Goal: Task Accomplishment & Management: Use online tool/utility

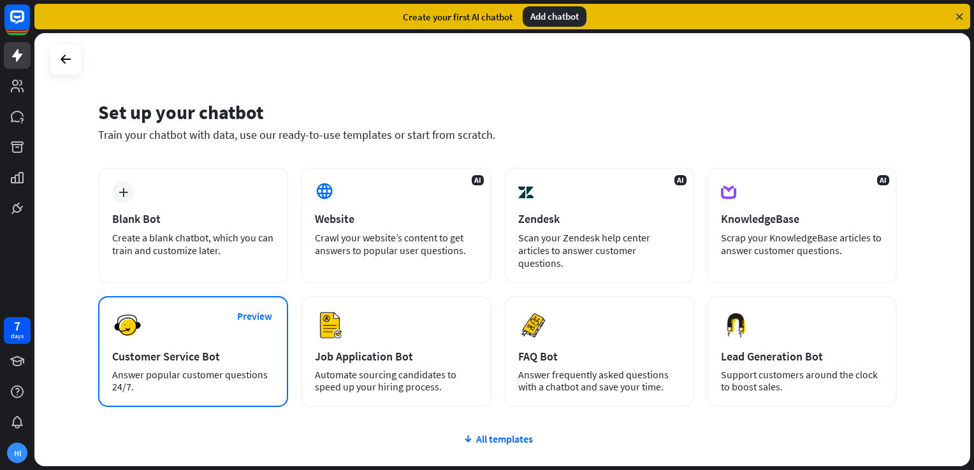
click at [153, 331] on div "Preview Customer Service Bot Answer popular customer questions 24/7." at bounding box center [193, 351] width 190 height 111
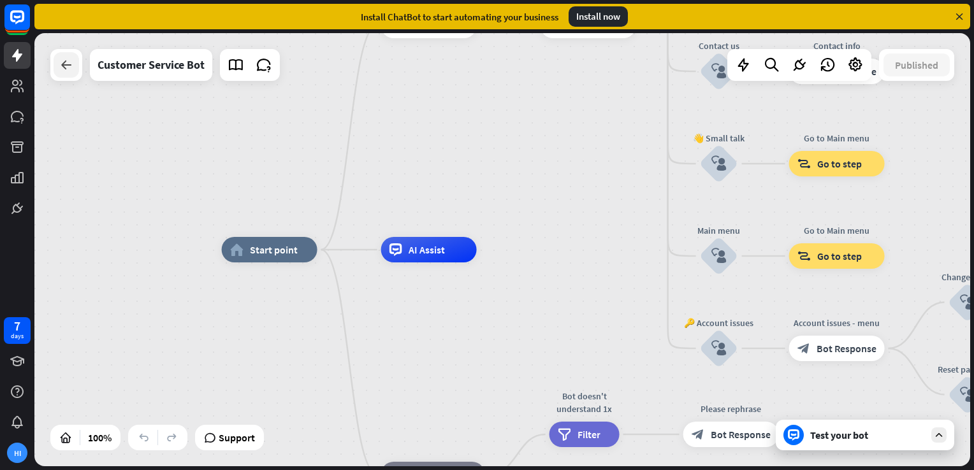
click at [59, 66] on icon at bounding box center [66, 64] width 15 height 15
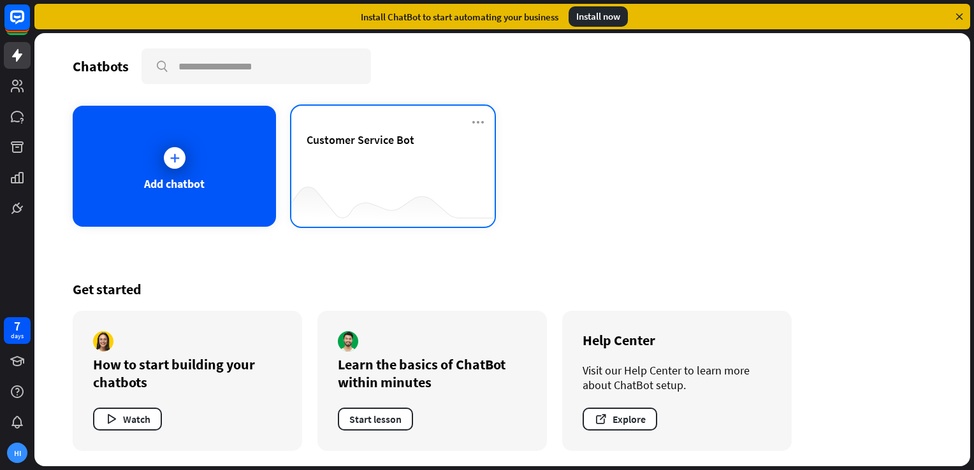
click at [369, 165] on div "Customer Service Bot" at bounding box center [392, 155] width 173 height 45
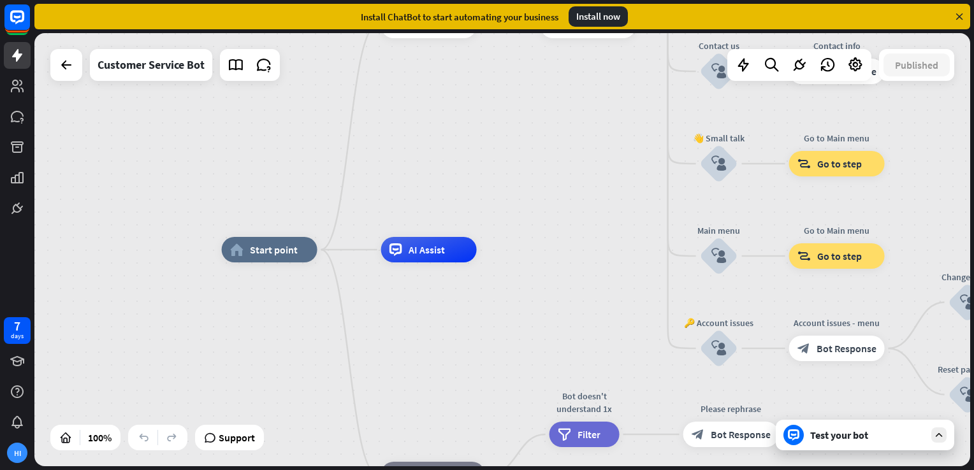
click at [939, 432] on icon at bounding box center [938, 434] width 11 height 11
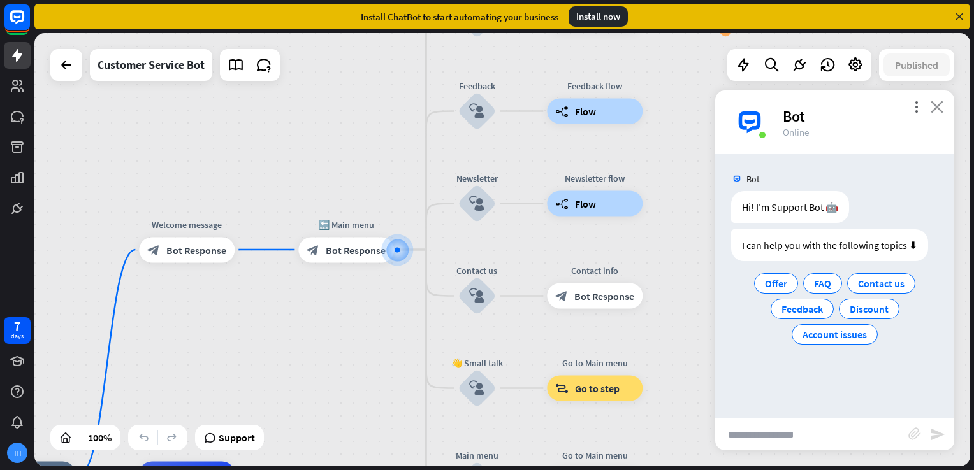
click at [940, 103] on icon "close" at bounding box center [936, 107] width 13 height 12
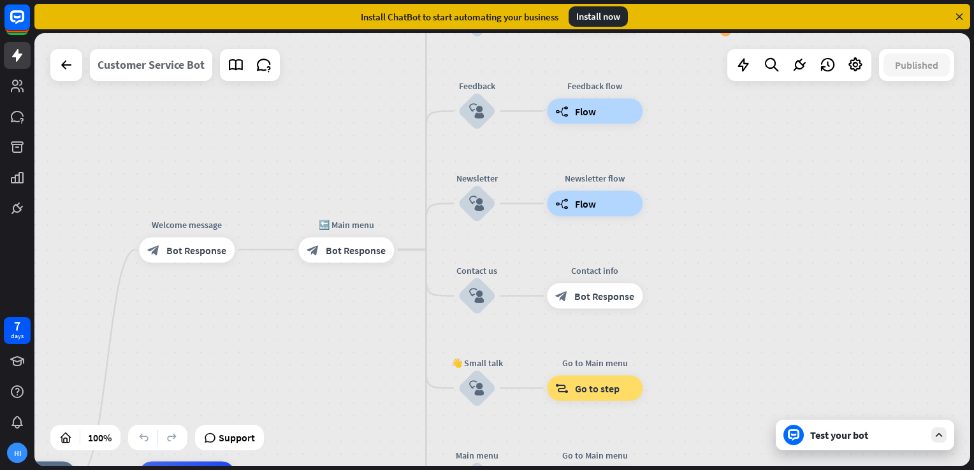
click at [175, 63] on div "Customer Service Bot" at bounding box center [150, 65] width 107 height 32
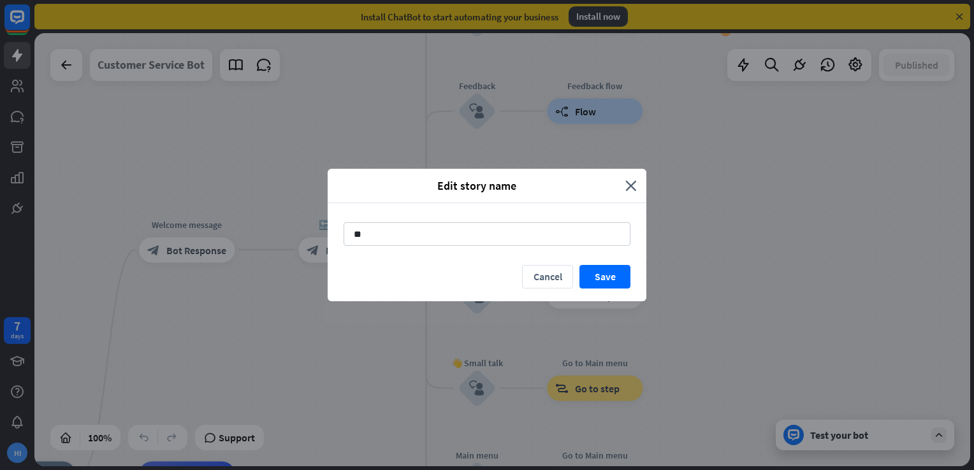
type input "*"
type input "**********"
click at [614, 281] on button "Save" at bounding box center [604, 277] width 51 height 24
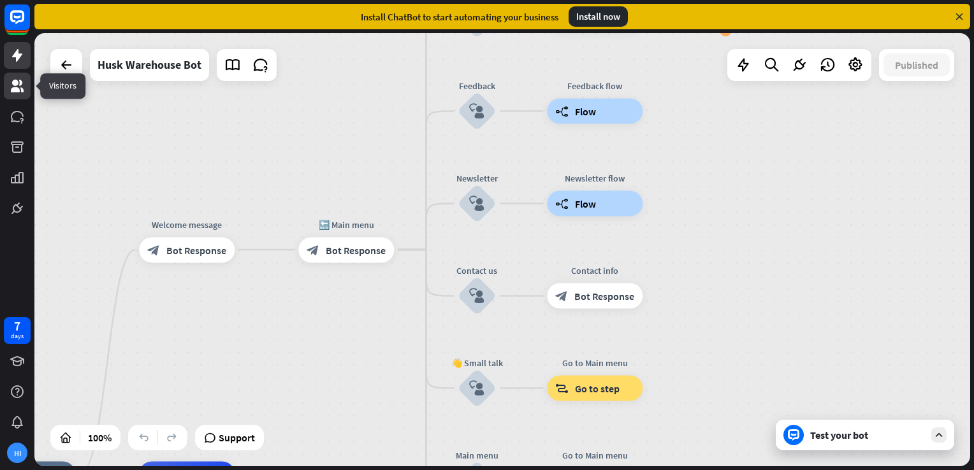
click at [14, 86] on icon at bounding box center [17, 85] width 15 height 15
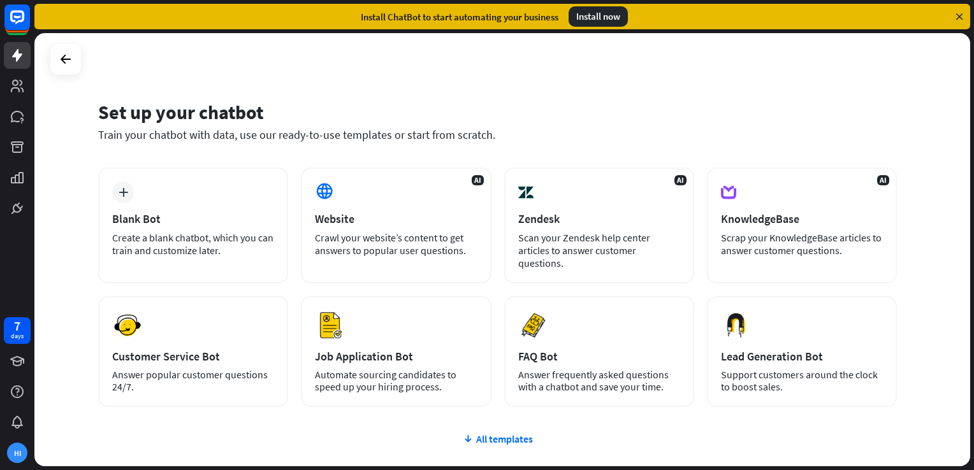
scroll to position [92, 0]
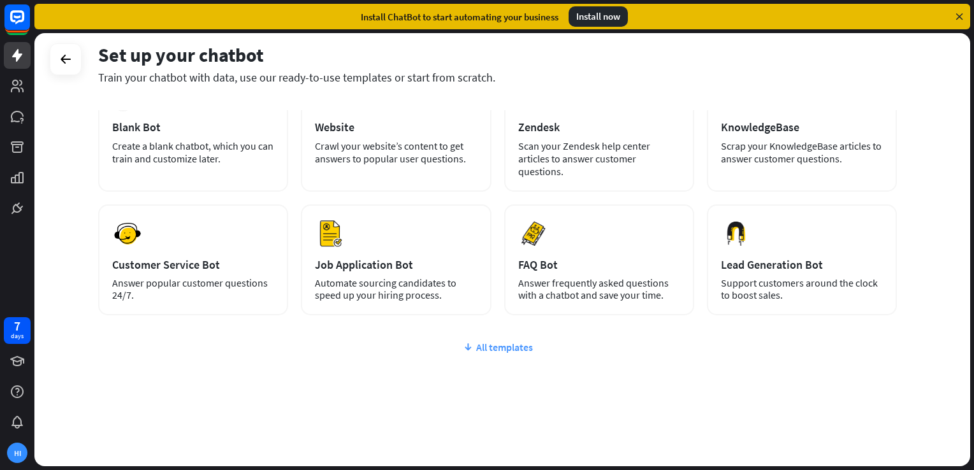
click at [491, 345] on div "All templates" at bounding box center [497, 347] width 798 height 13
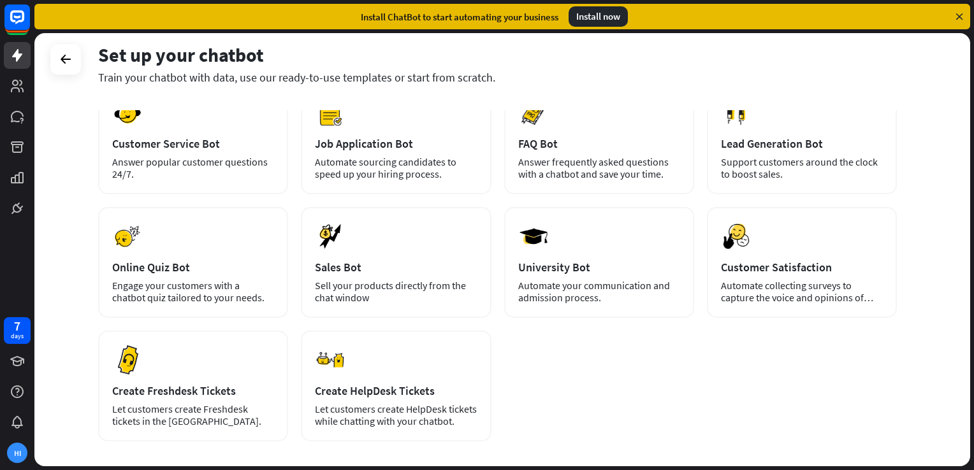
scroll to position [230, 0]
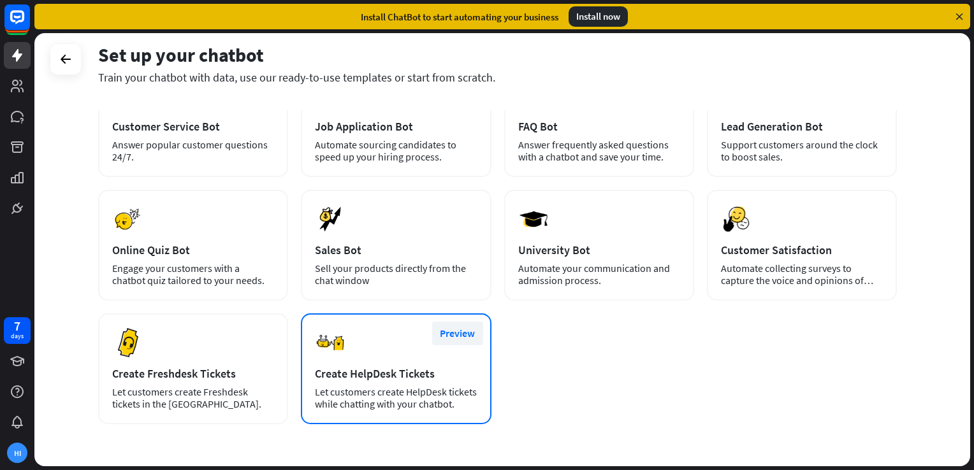
click at [447, 330] on button "Preview" at bounding box center [457, 334] width 51 height 24
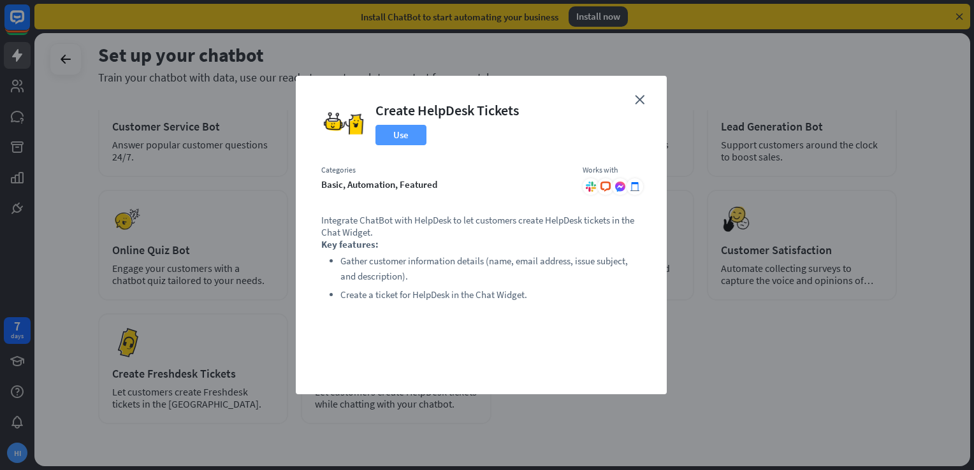
click at [398, 136] on button "Use" at bounding box center [400, 135] width 51 height 20
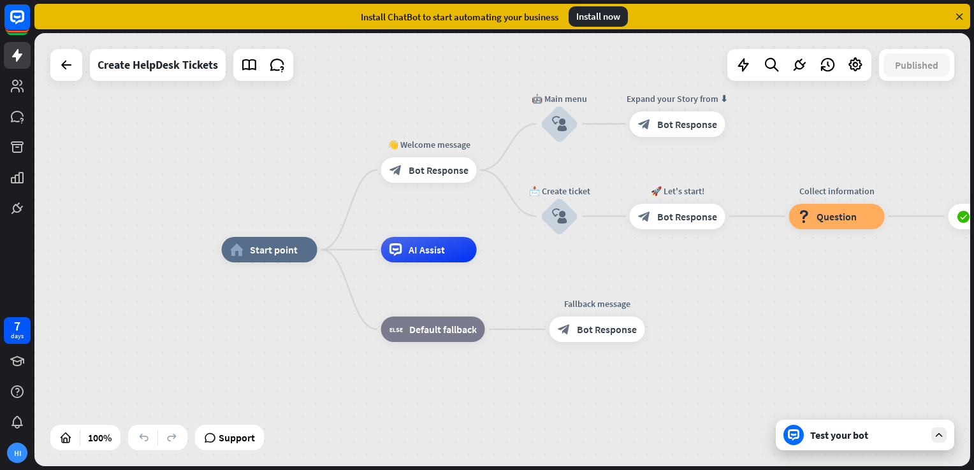
click at [942, 437] on icon at bounding box center [938, 434] width 11 height 11
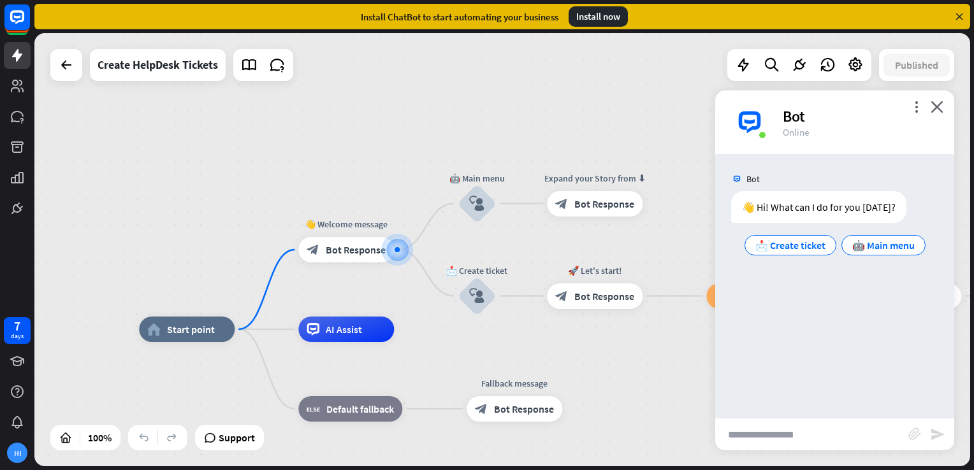
click at [748, 429] on input "text" at bounding box center [811, 435] width 193 height 32
click at [782, 241] on span "📩 Create ticket" at bounding box center [790, 245] width 70 height 13
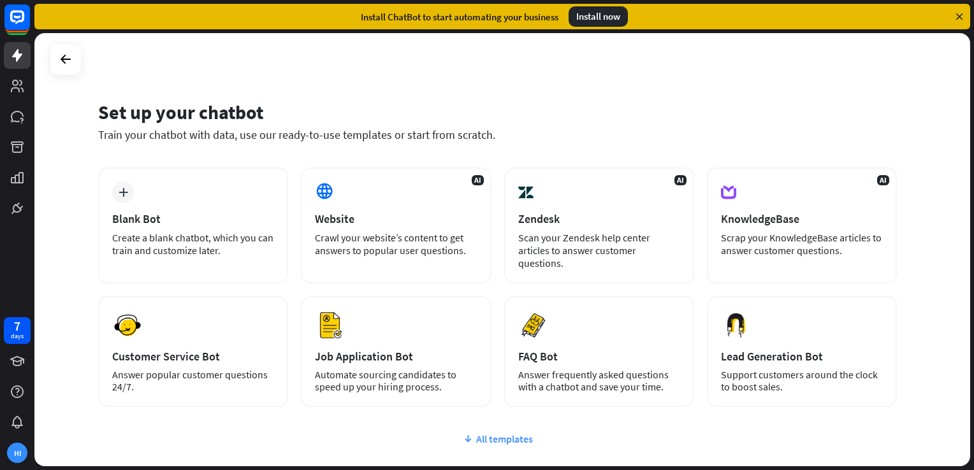
click at [510, 434] on div "All templates" at bounding box center [497, 439] width 798 height 13
drag, startPoint x: 971, startPoint y: 264, endPoint x: 975, endPoint y: 347, distance: 82.9
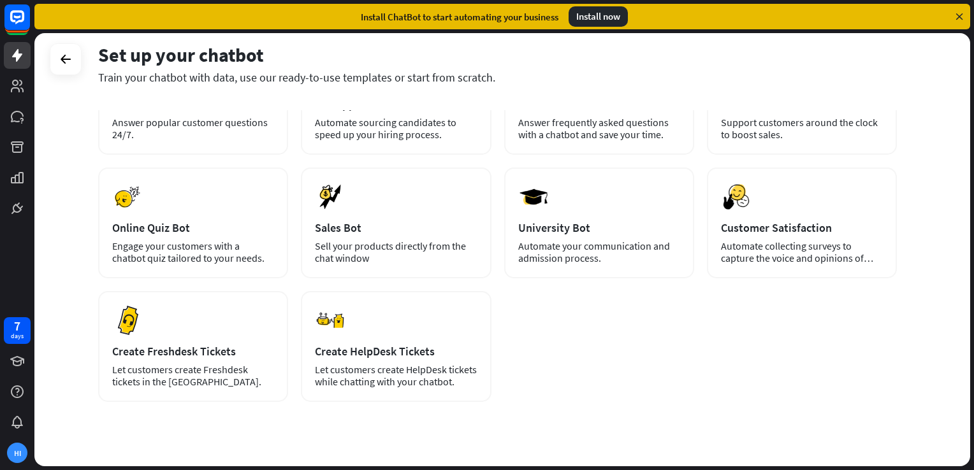
scroll to position [252, 0]
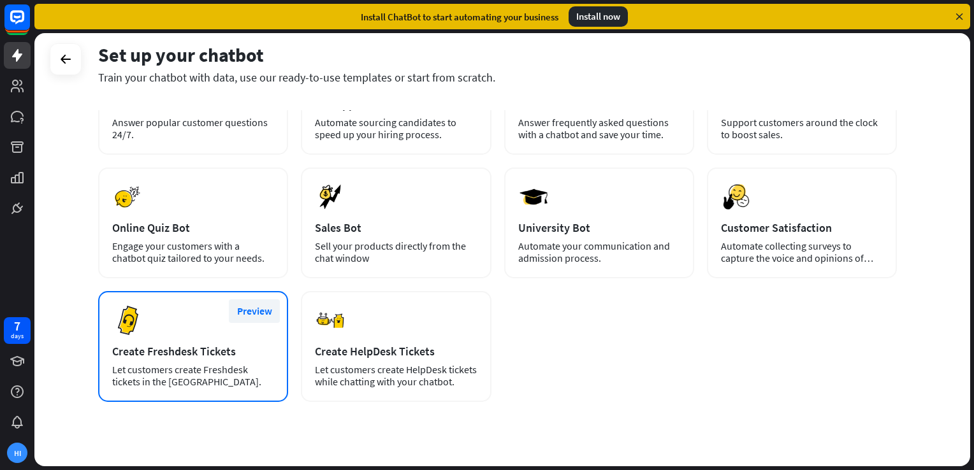
click at [250, 305] on button "Preview" at bounding box center [254, 311] width 51 height 24
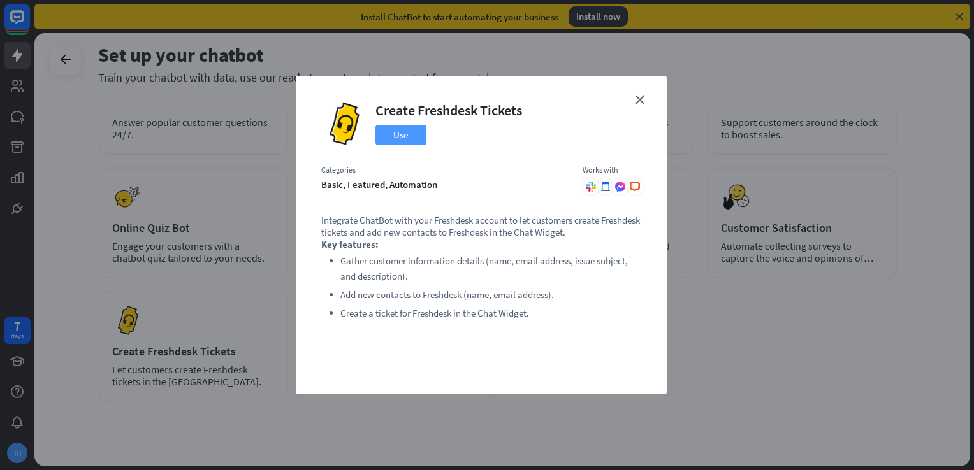
click at [405, 140] on button "Use" at bounding box center [400, 135] width 51 height 20
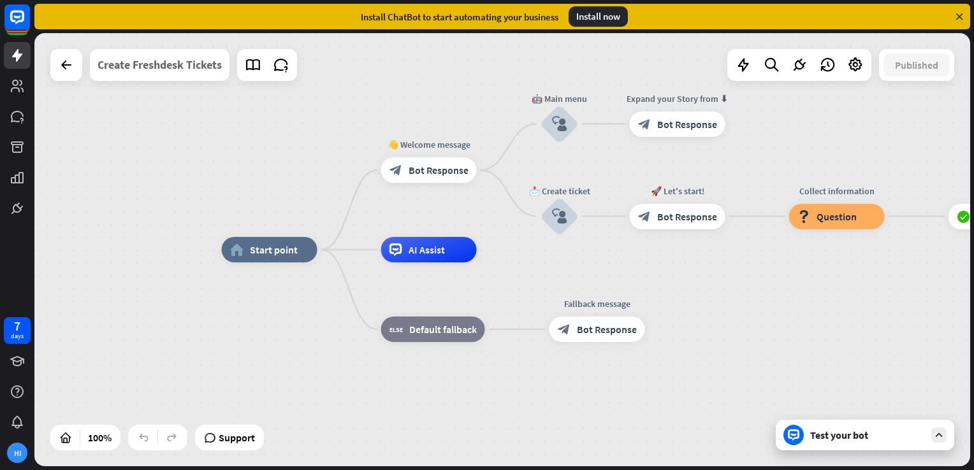
click at [173, 73] on div "Create Freshdesk Tickets" at bounding box center [159, 65] width 124 height 32
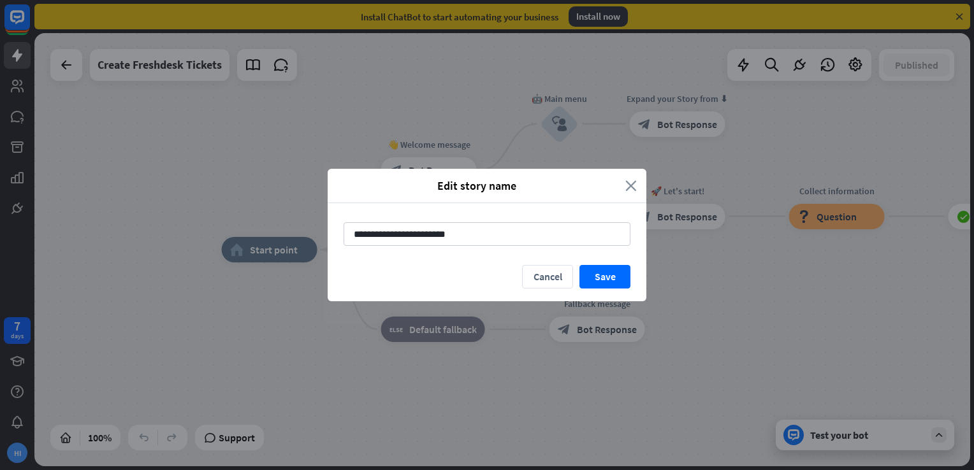
click at [634, 191] on icon "close" at bounding box center [630, 185] width 11 height 15
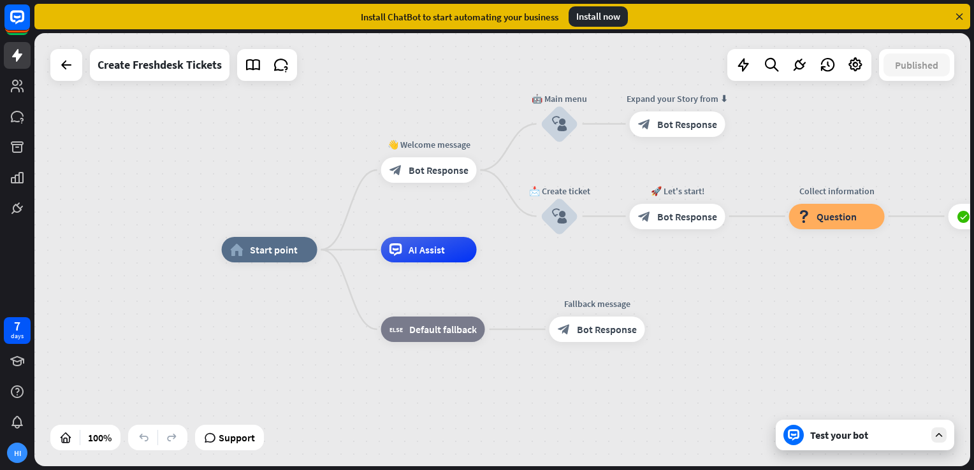
click at [882, 443] on div "Test your bot" at bounding box center [864, 435] width 178 height 31
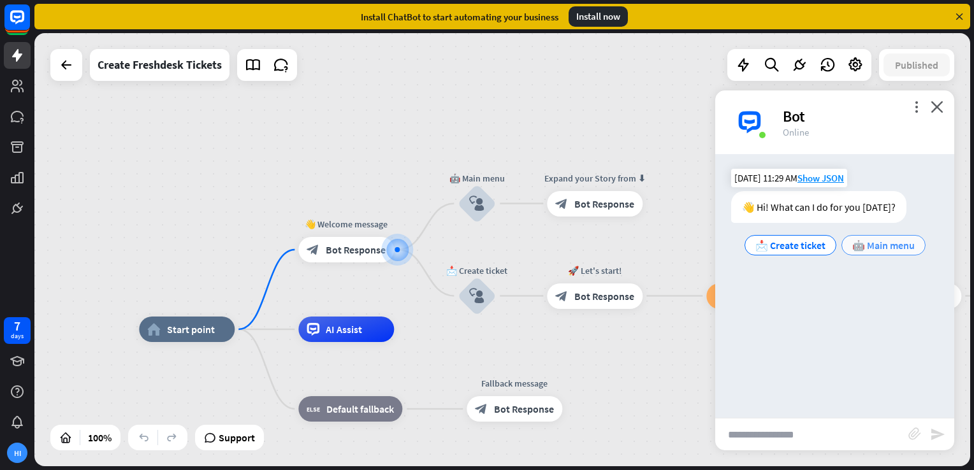
click at [852, 251] on span "🤖 Main menu" at bounding box center [883, 245] width 62 height 13
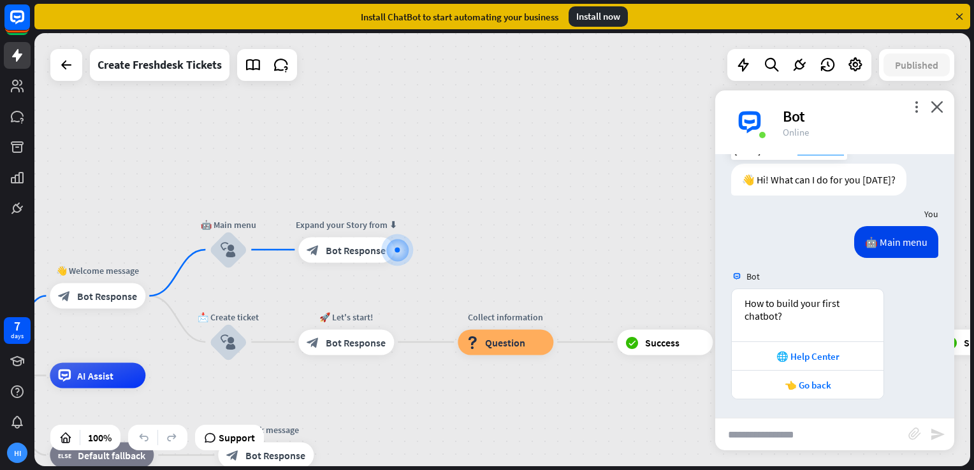
scroll to position [27, 0]
click at [821, 181] on div "👋 Hi! What can I do for you [DATE]?" at bounding box center [818, 180] width 175 height 32
click at [937, 102] on icon "close" at bounding box center [936, 107] width 13 height 12
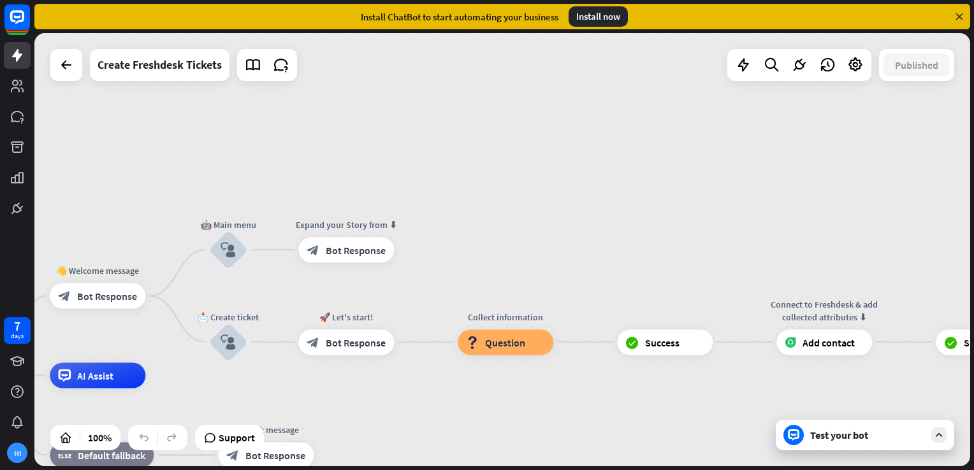
click at [942, 431] on icon at bounding box center [938, 434] width 11 height 11
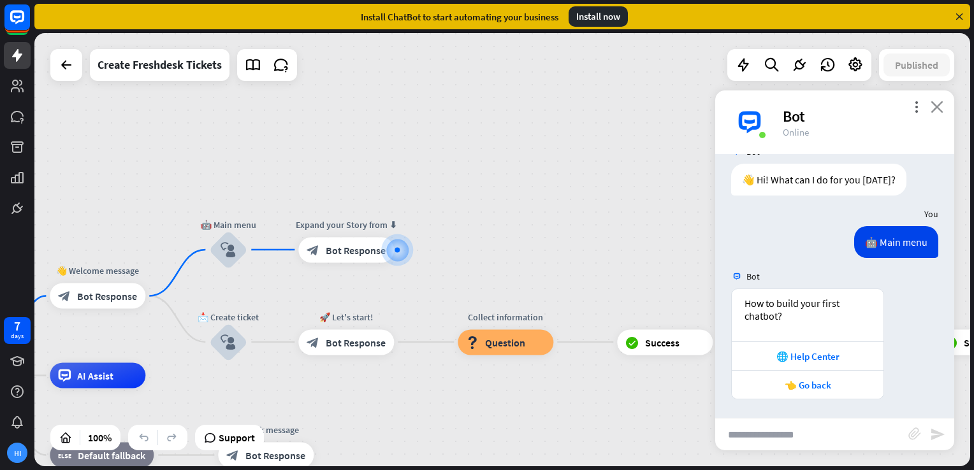
click at [935, 105] on icon "close" at bounding box center [936, 107] width 13 height 12
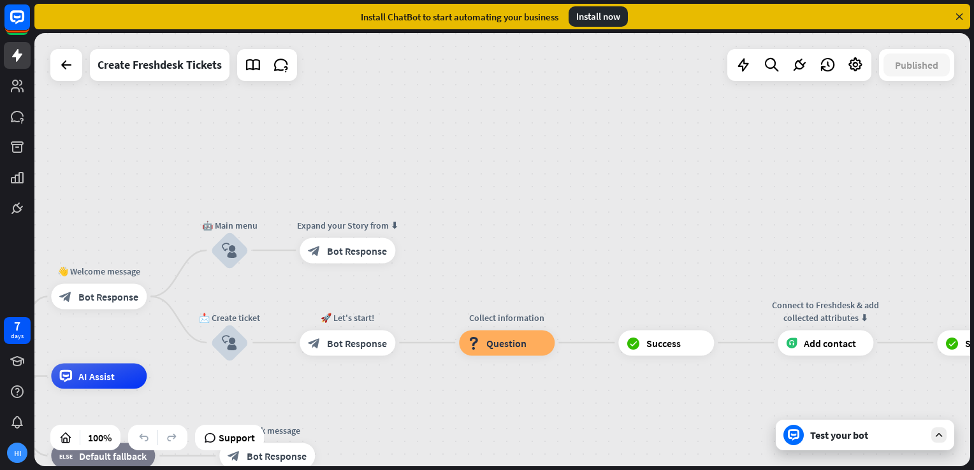
drag, startPoint x: 934, startPoint y: 438, endPoint x: 698, endPoint y: 178, distance: 350.5
click at [698, 178] on div "home_2 Start point 👋 Welcome message block_bot_response Bot Response 🤖 Main men…" at bounding box center [501, 249] width 935 height 433
